Goal: Transaction & Acquisition: Purchase product/service

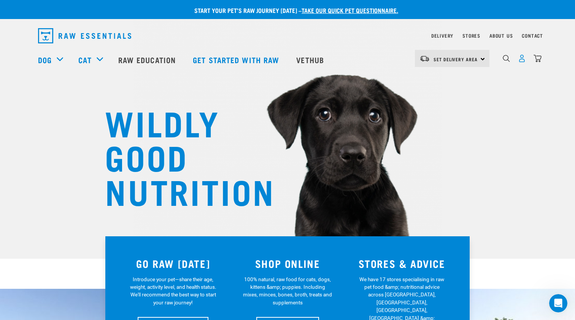
click at [519, 60] on img "dropdown navigation" at bounding box center [522, 58] width 8 height 8
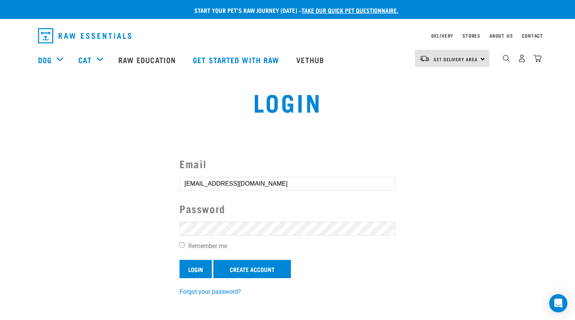
click at [200, 266] on input "Login" at bounding box center [195, 269] width 32 height 18
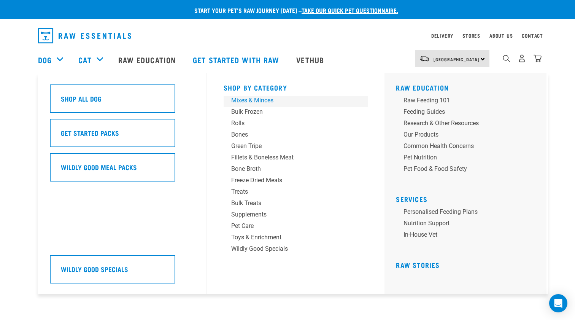
click at [263, 100] on div "Mixes & Minces" at bounding box center [290, 100] width 119 height 9
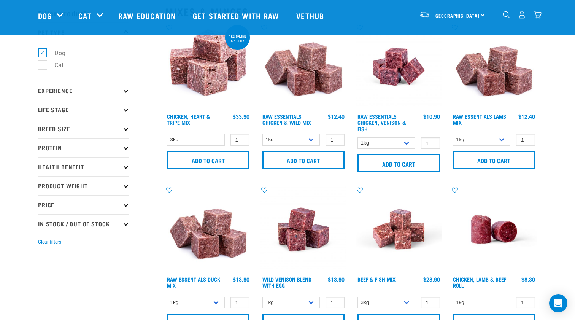
scroll to position [31, 0]
select select "709"
select select "24"
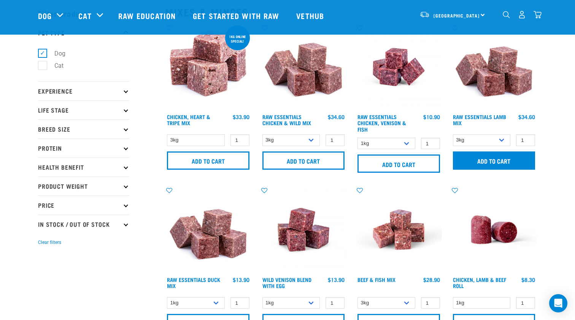
click at [482, 159] on input "Add to cart" at bounding box center [494, 160] width 82 height 18
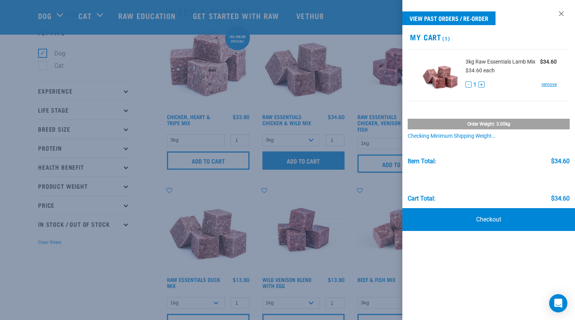
click at [323, 160] on div at bounding box center [287, 160] width 575 height 320
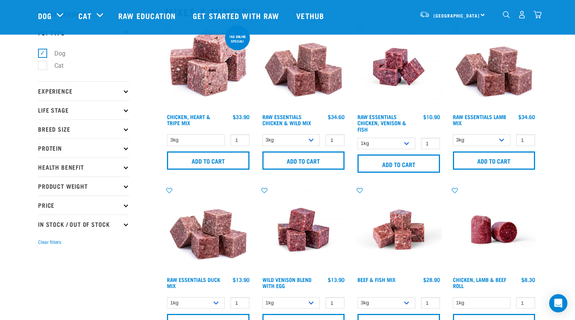
click at [539, 17] on img "dropdown navigation" at bounding box center [537, 15] width 8 height 8
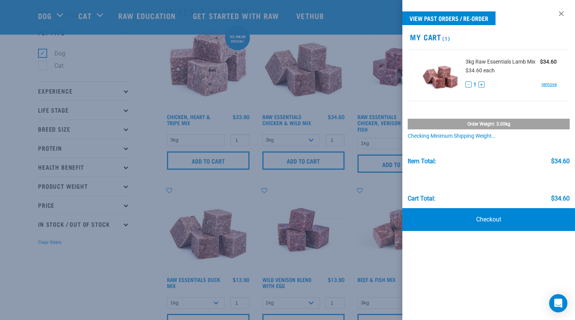
click at [310, 144] on div at bounding box center [287, 160] width 575 height 320
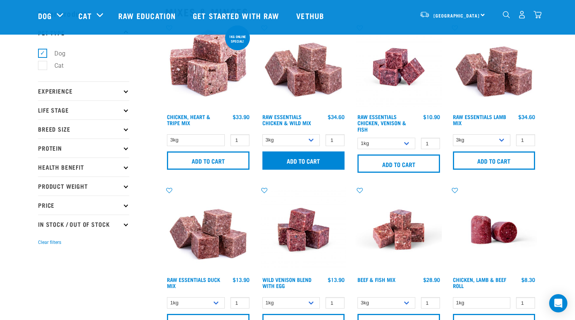
click at [305, 159] on input "Add to cart" at bounding box center [303, 160] width 82 height 18
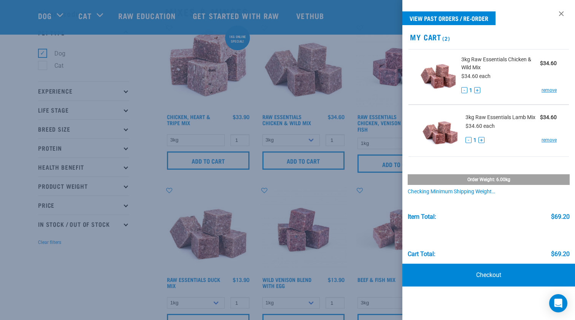
click at [151, 200] on div at bounding box center [287, 160] width 575 height 320
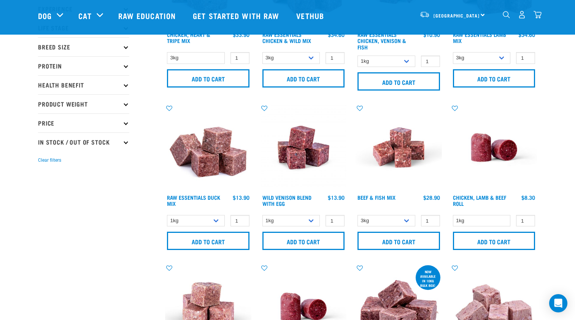
scroll to position [115, 0]
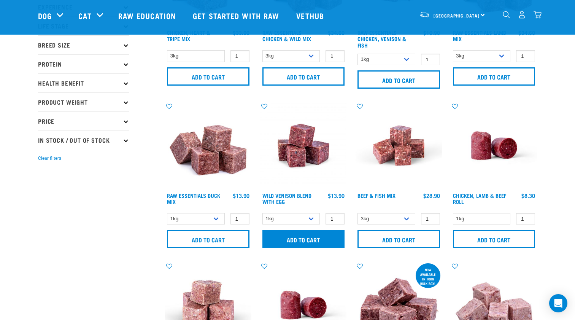
click at [312, 235] on input "Add to cart" at bounding box center [303, 239] width 82 height 18
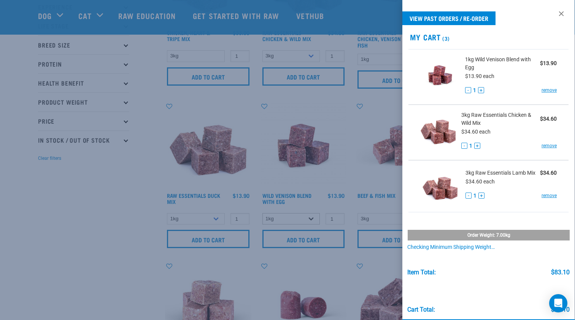
click at [312, 218] on div at bounding box center [287, 160] width 575 height 320
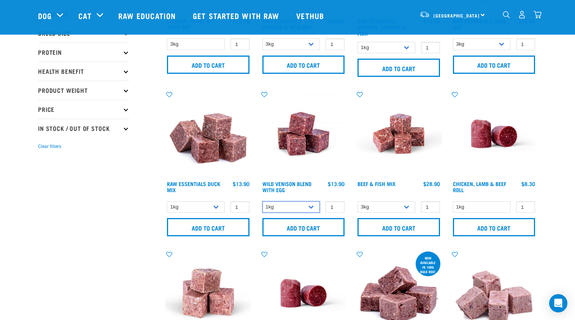
scroll to position [133, 0]
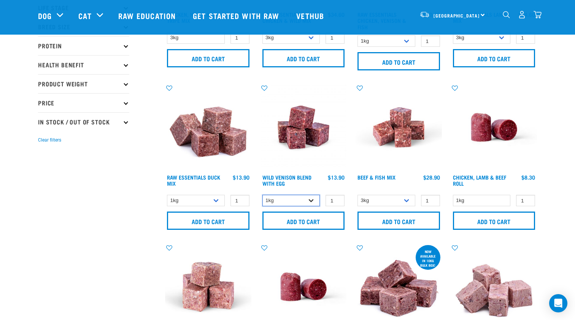
select select "34496"
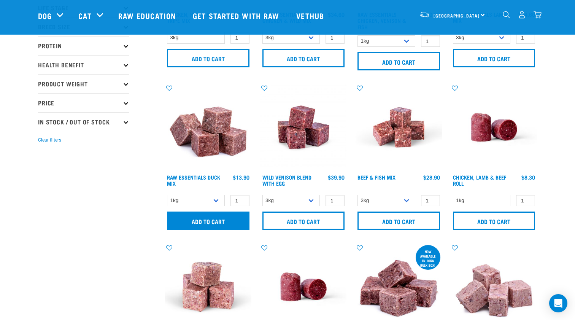
click at [224, 218] on input "Add to cart" at bounding box center [208, 220] width 82 height 18
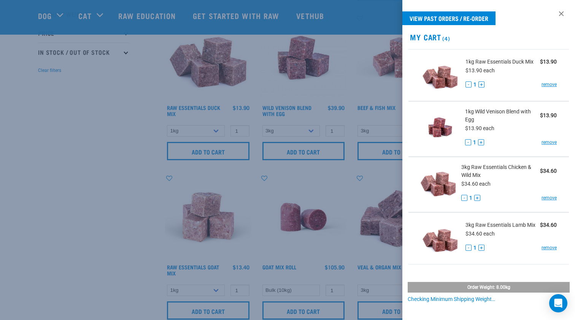
scroll to position [203, 0]
click at [142, 220] on div at bounding box center [287, 160] width 575 height 320
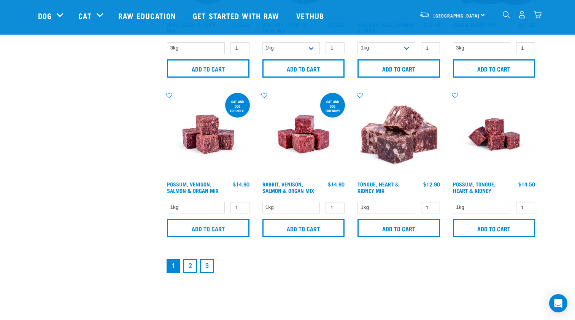
scroll to position [1108, 0]
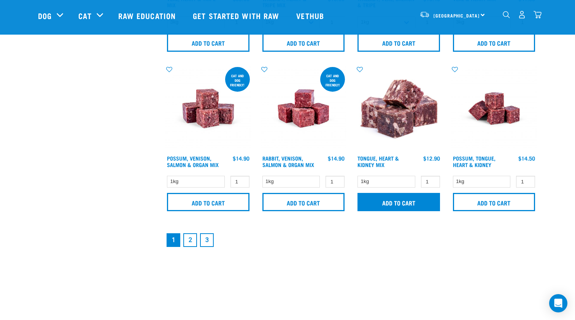
click at [395, 202] on input "Add to cart" at bounding box center [398, 202] width 82 height 18
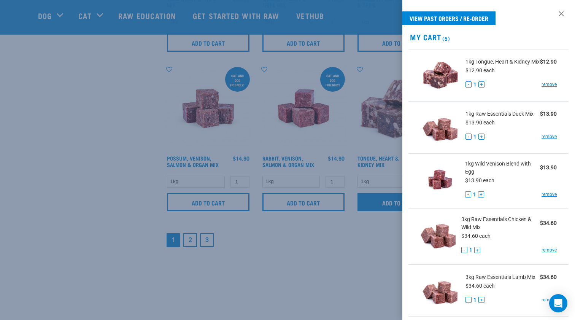
click at [404, 200] on div at bounding box center [287, 160] width 575 height 320
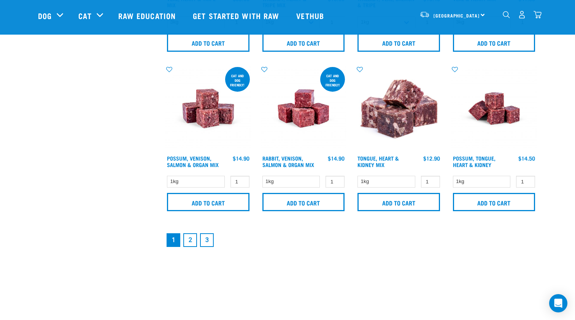
click at [536, 16] on img "dropdown navigation" at bounding box center [537, 15] width 8 height 8
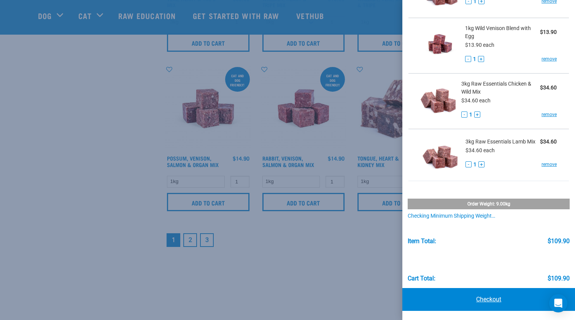
scroll to position [138, 0]
click at [494, 297] on link "Checkout" at bounding box center [488, 299] width 173 height 23
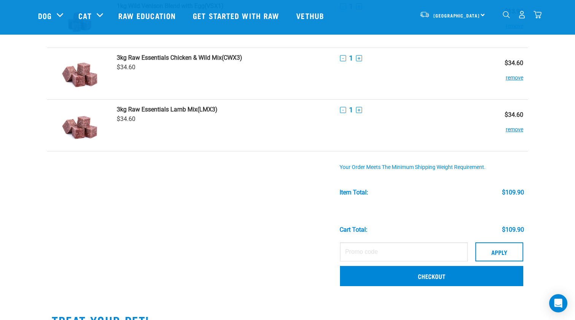
scroll to position [183, 0]
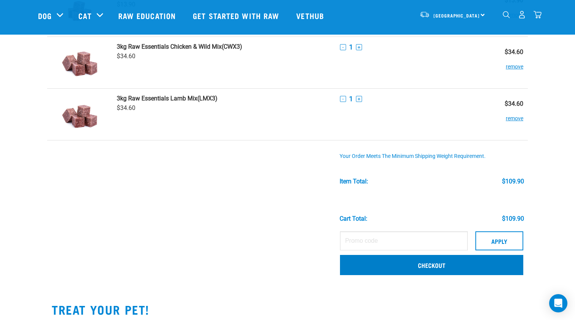
click at [382, 256] on link "Checkout" at bounding box center [431, 265] width 183 height 20
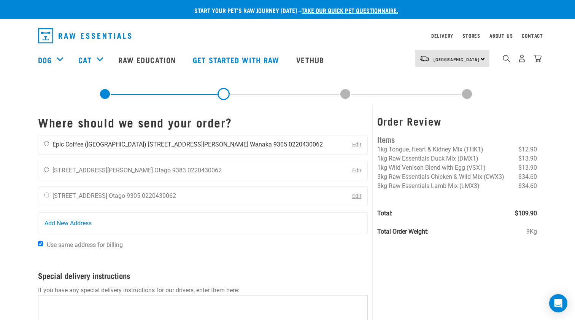
click at [47, 143] on input "radio" at bounding box center [46, 143] width 5 height 5
radio input "true"
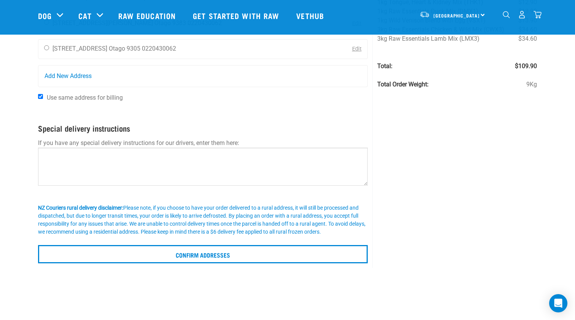
scroll to position [98, 0]
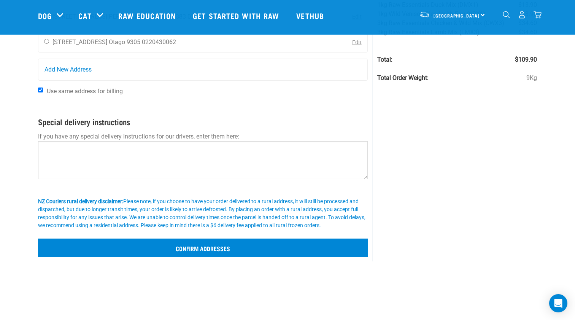
click at [193, 253] on input "Confirm addresses" at bounding box center [203, 247] width 330 height 18
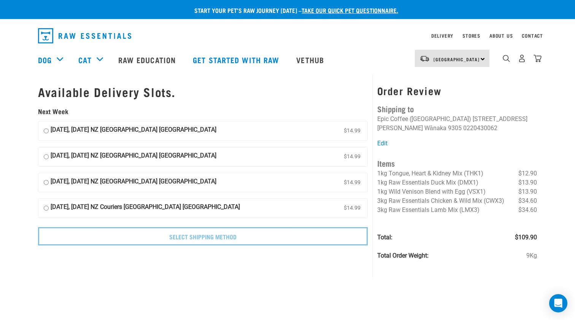
click at [45, 126] on input "[DATE], [DATE] NZ [GEOGRAPHIC_DATA] [GEOGRAPHIC_DATA] $14.99" at bounding box center [46, 130] width 5 height 11
radio input "true"
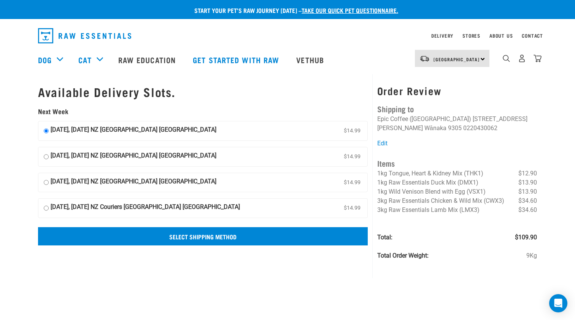
click at [204, 236] on input "Select Shipping Method" at bounding box center [203, 236] width 330 height 18
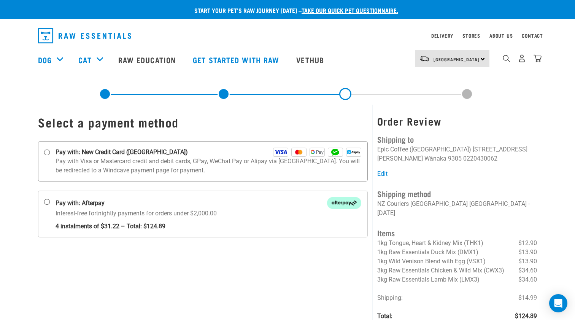
click at [46, 153] on input "Pay with: New Credit Card ([GEOGRAPHIC_DATA])" at bounding box center [47, 152] width 6 height 6
radio input "true"
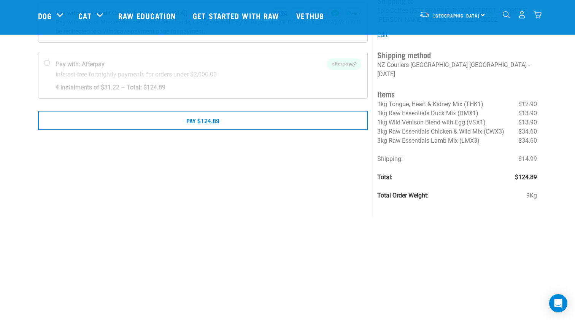
scroll to position [90, 0]
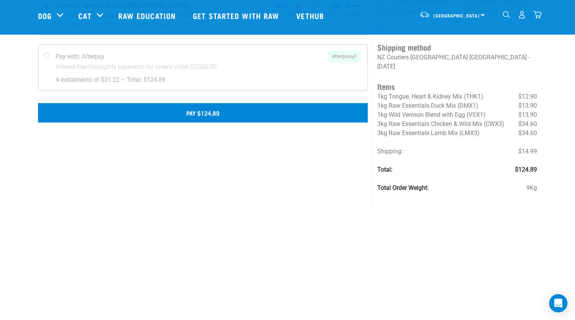
click at [116, 119] on button "Pay $124.89" at bounding box center [203, 112] width 330 height 19
